Goal: Task Accomplishment & Management: Manage account settings

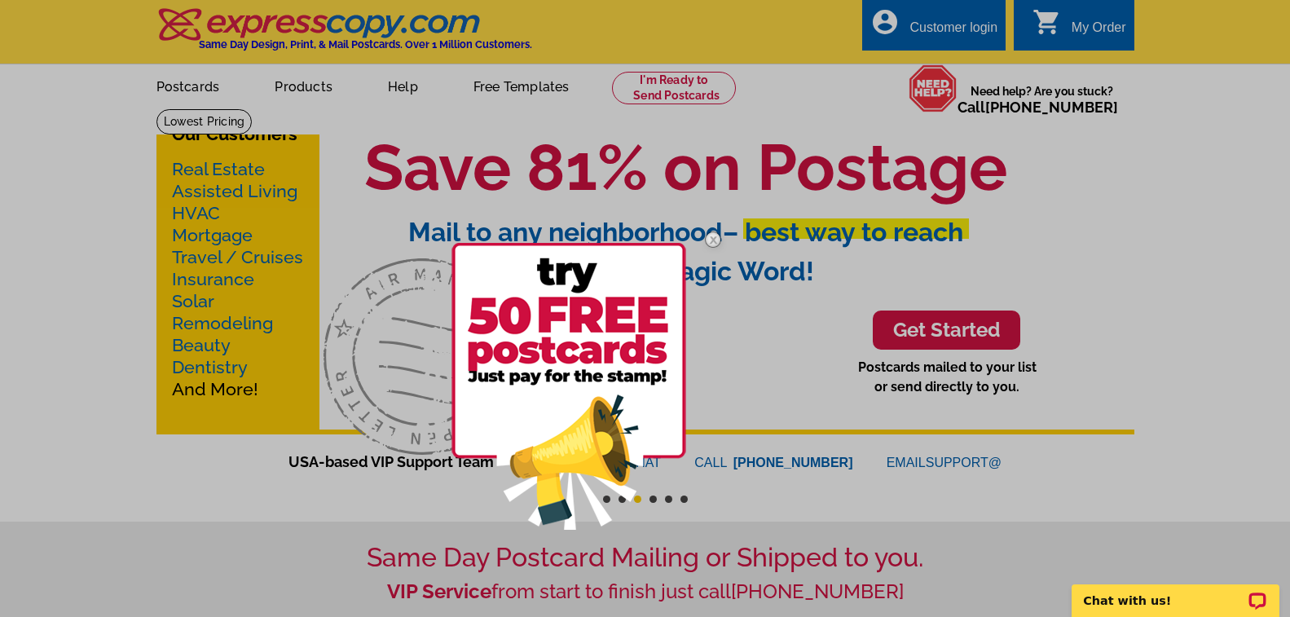
click at [888, 34] on div at bounding box center [645, 308] width 1290 height 617
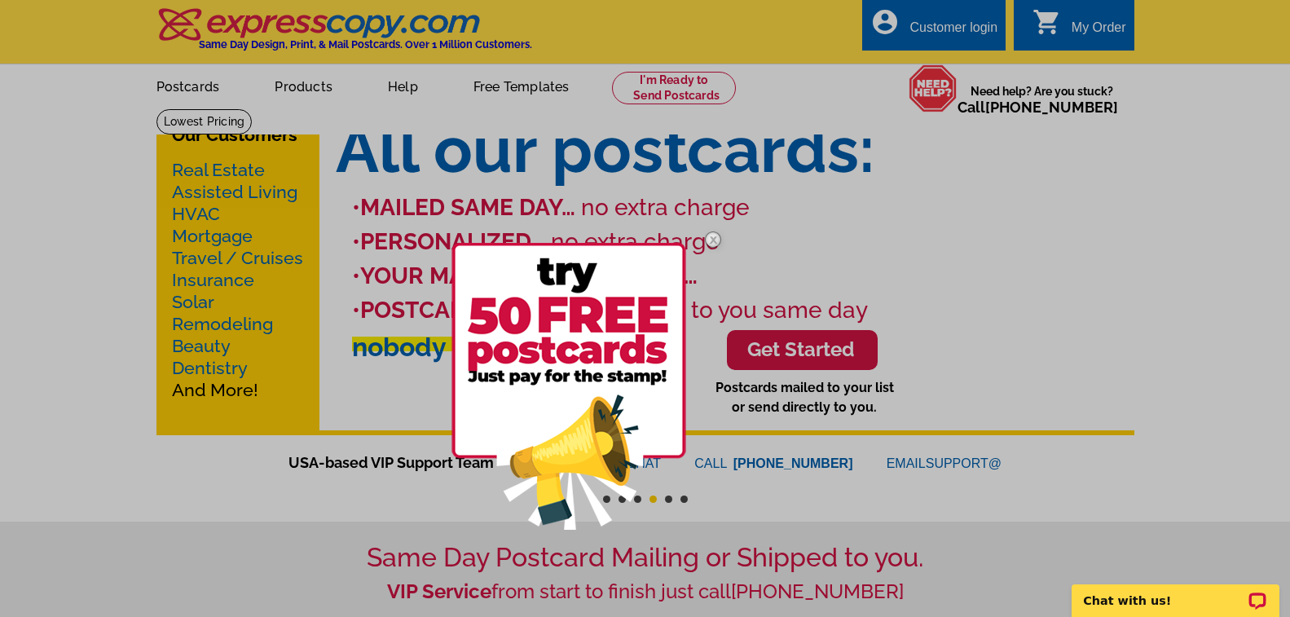
click at [651, 311] on img at bounding box center [569, 386] width 235 height 287
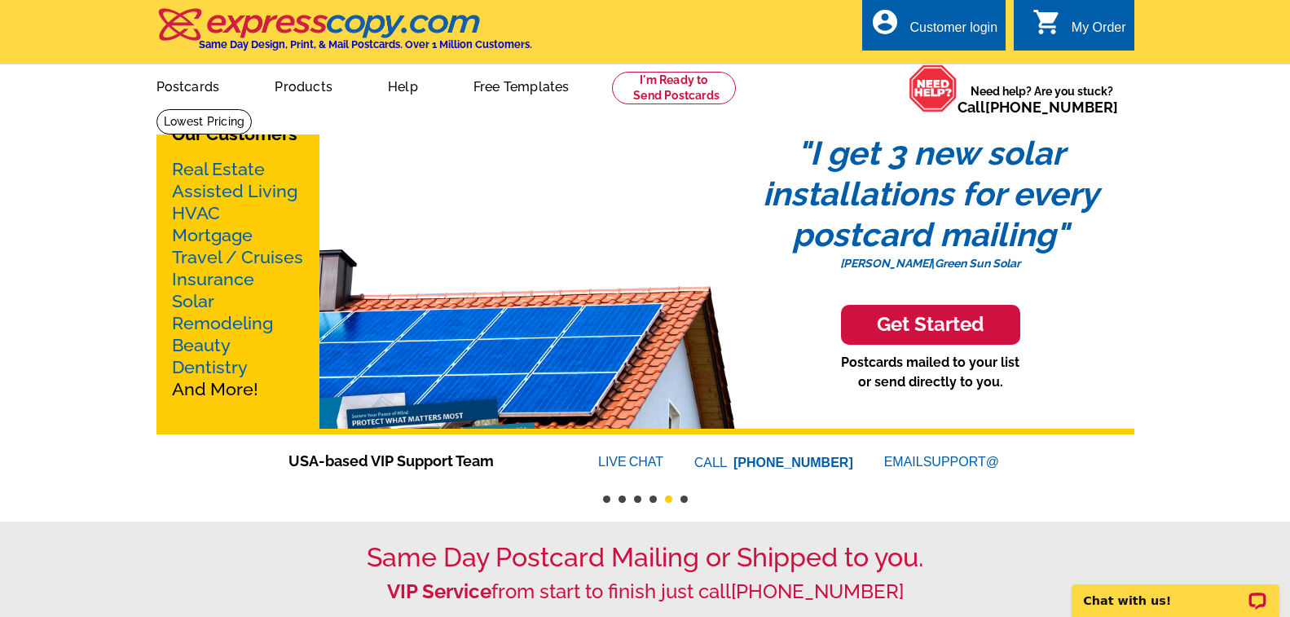
click at [919, 26] on div "Customer login" at bounding box center [954, 31] width 88 height 23
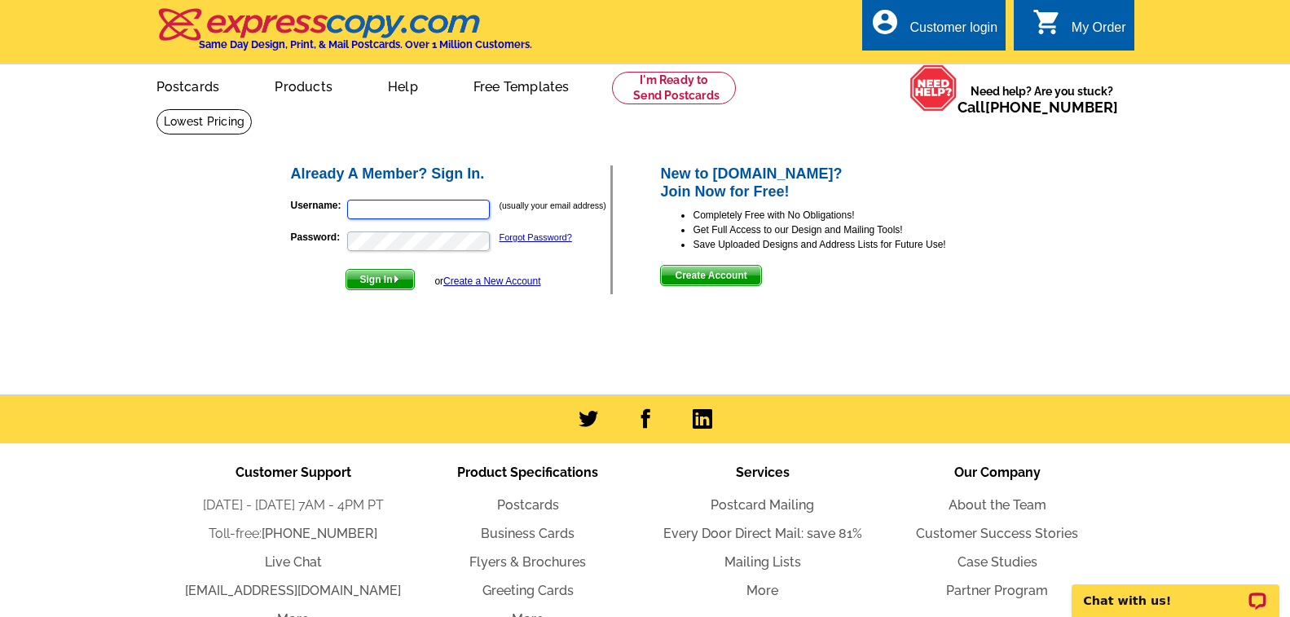
click at [384, 205] on input "Username:" at bounding box center [418, 210] width 143 height 20
type input "dogwood52@yahoo.com"
click at [365, 289] on span "Sign In" at bounding box center [380, 280] width 68 height 20
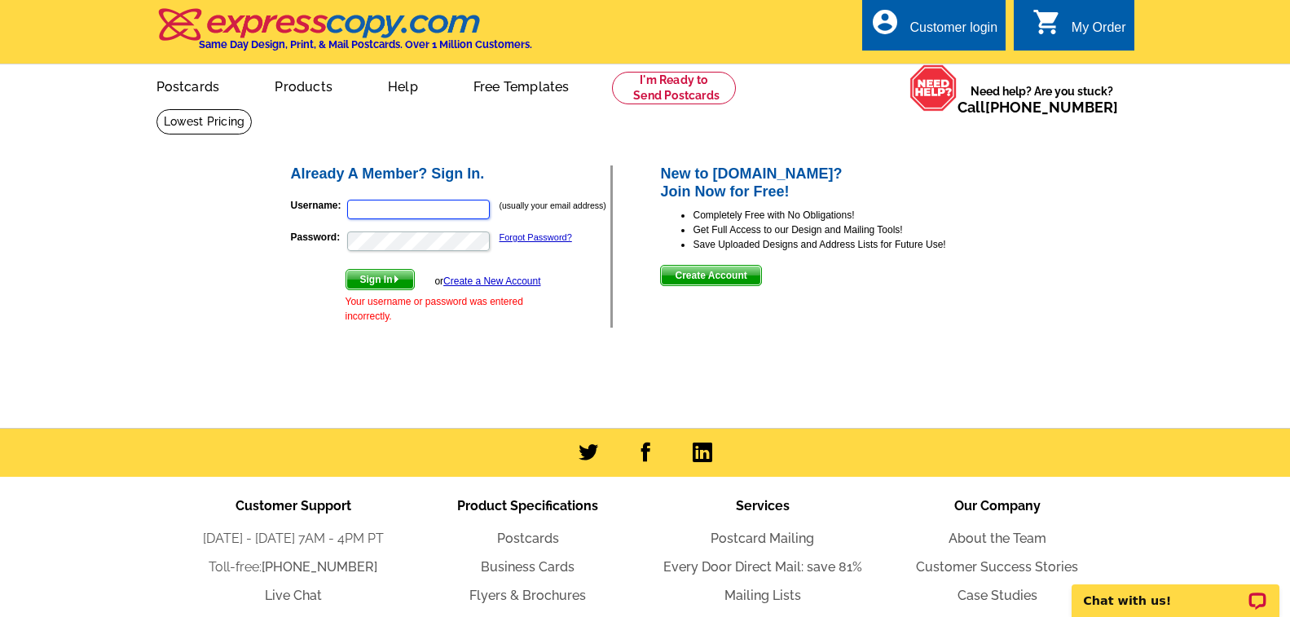
click at [425, 218] on input "Username:" at bounding box center [418, 210] width 143 height 20
type input "s"
type input "dogwood52@yahoo.com"
click at [370, 286] on span "Sign In" at bounding box center [380, 280] width 68 height 20
